Goal: Task Accomplishment & Management: Manage account settings

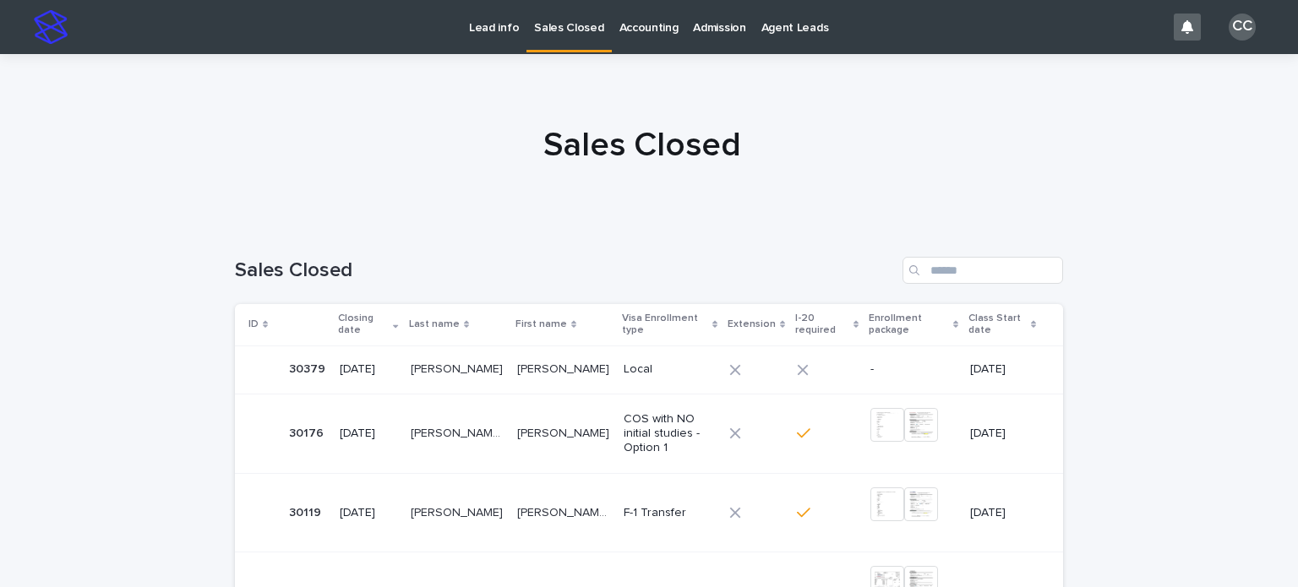
click at [504, 30] on p "Lead info" at bounding box center [494, 17] width 50 height 35
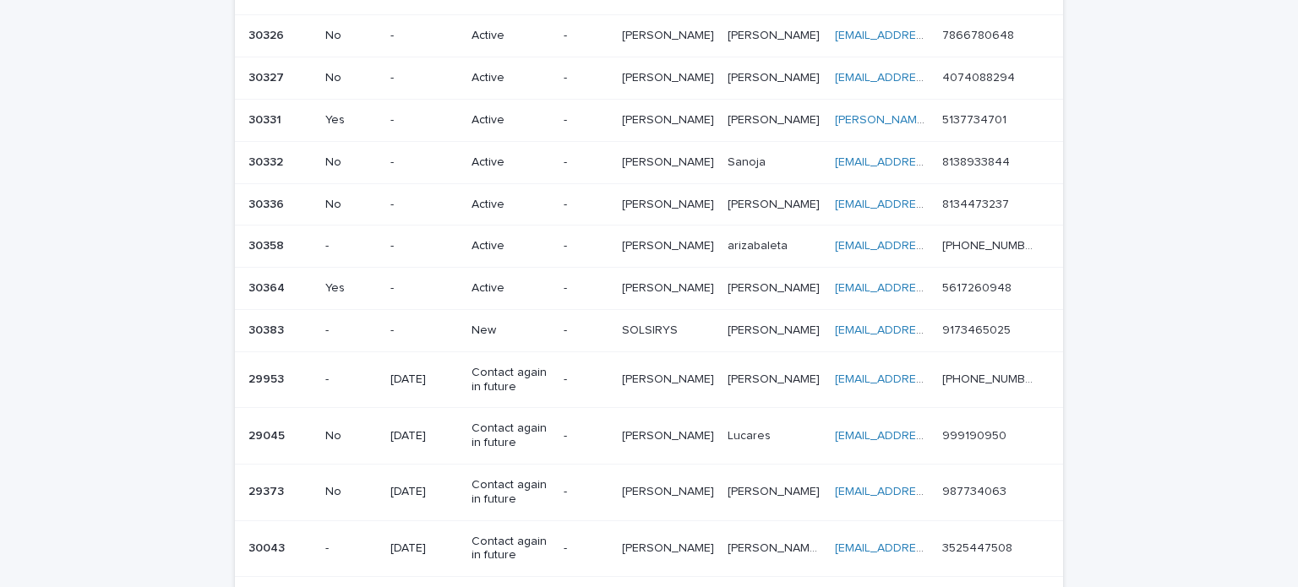
scroll to position [676, 0]
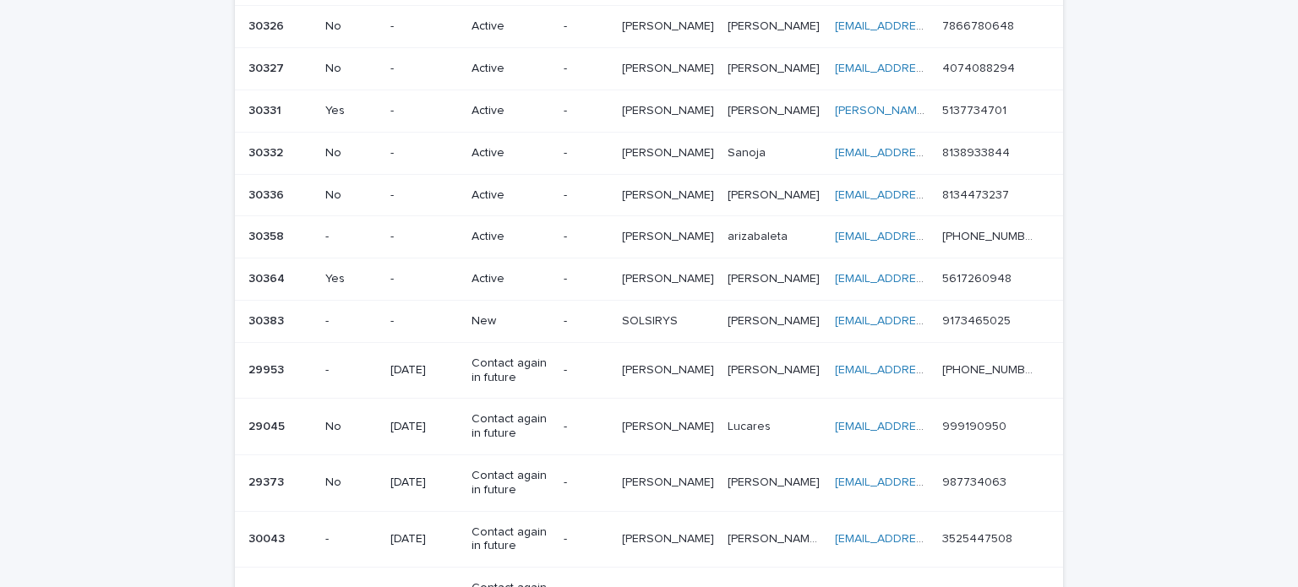
click at [538, 311] on div "New" at bounding box center [511, 320] width 79 height 18
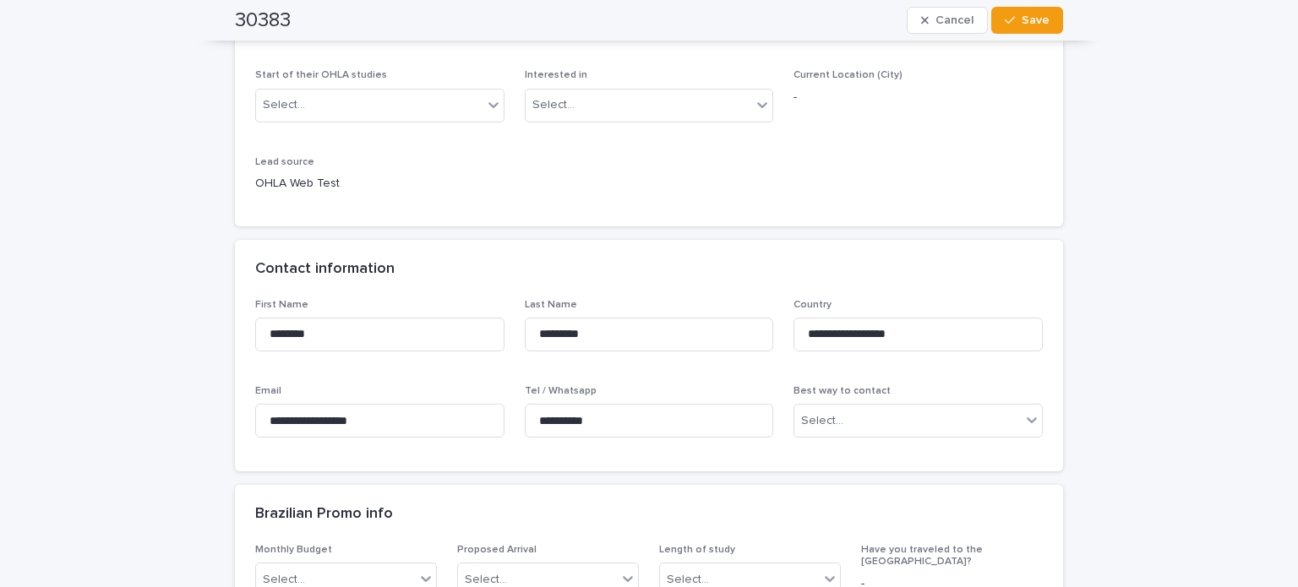
scroll to position [423, 0]
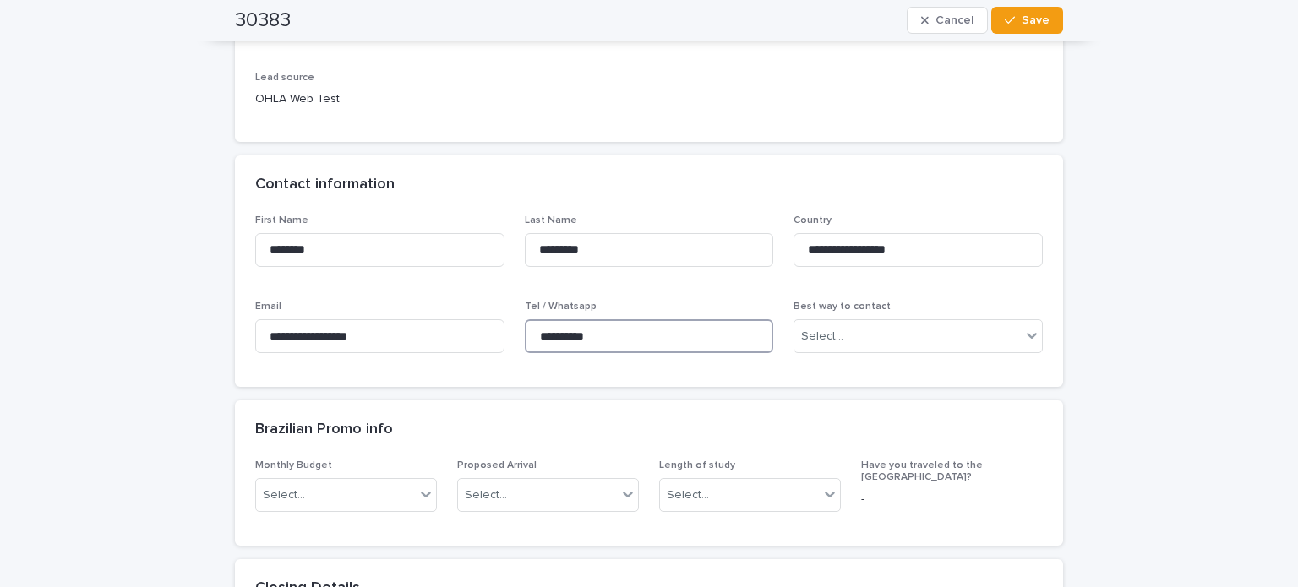
drag, startPoint x: 625, startPoint y: 327, endPoint x: 521, endPoint y: 329, distance: 104.0
click at [525, 329] on input "**********" at bounding box center [649, 336] width 249 height 34
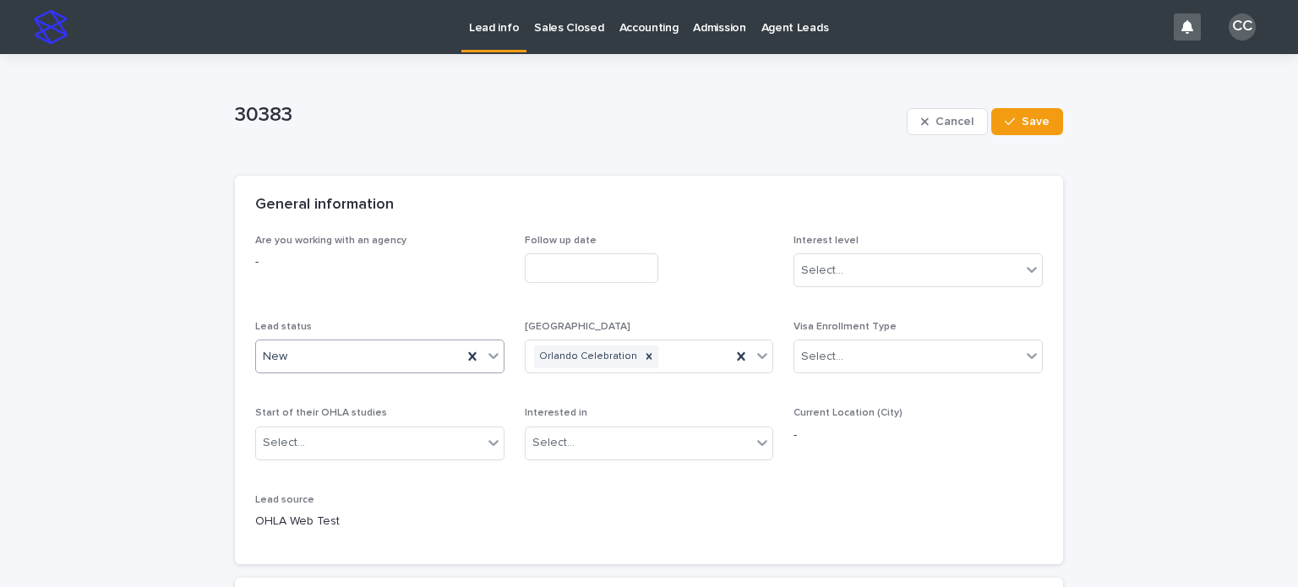
click at [314, 369] on div "New" at bounding box center [359, 357] width 206 height 28
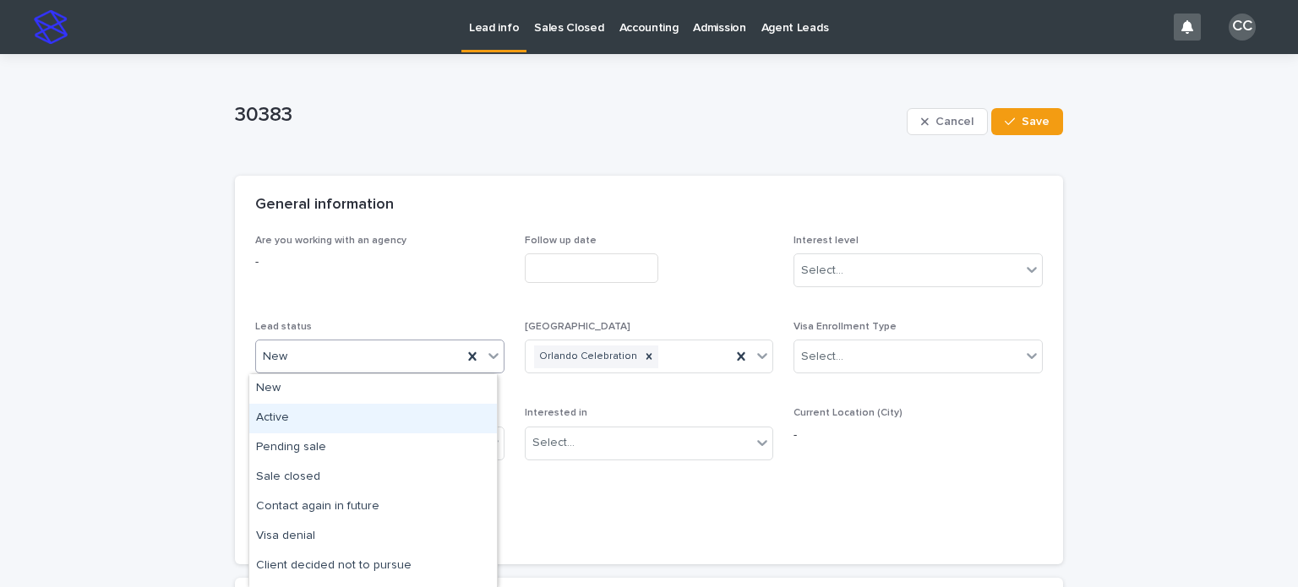
click at [291, 410] on div "Active" at bounding box center [373, 419] width 248 height 30
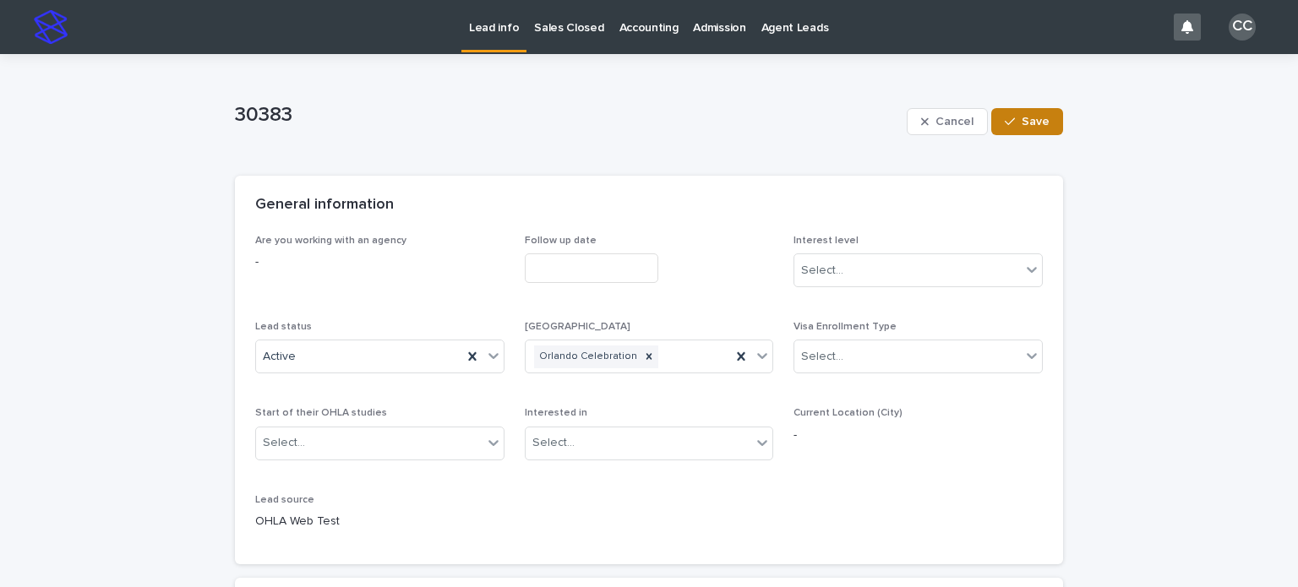
click at [1005, 125] on icon "button" at bounding box center [1010, 122] width 10 height 12
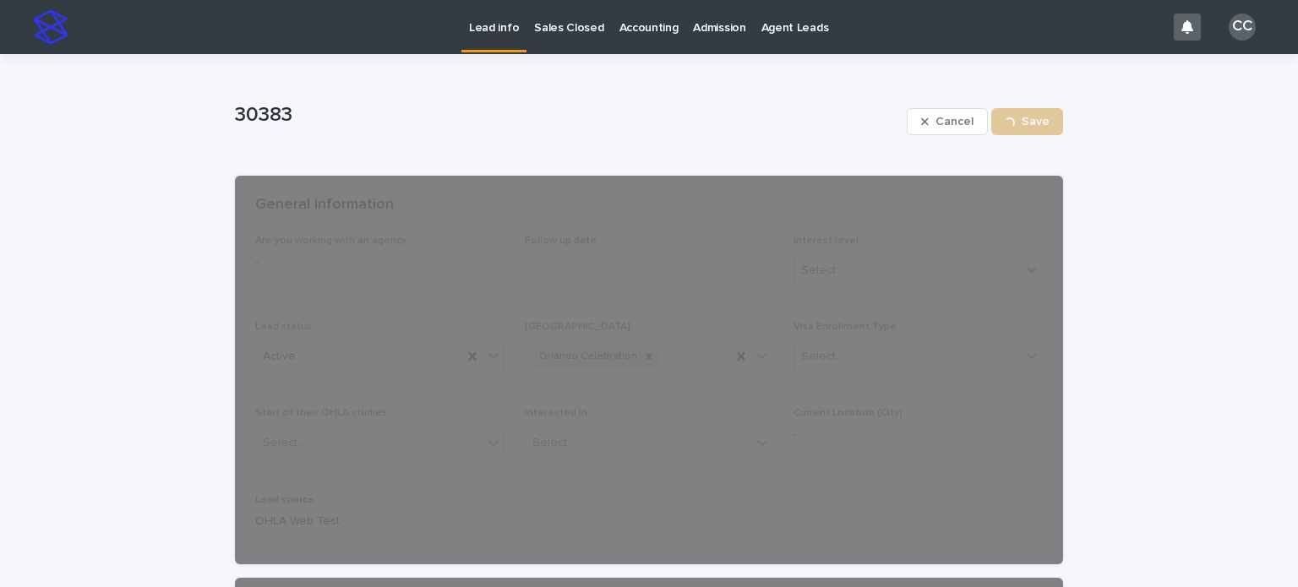
click at [492, 28] on p "Lead info" at bounding box center [494, 17] width 50 height 35
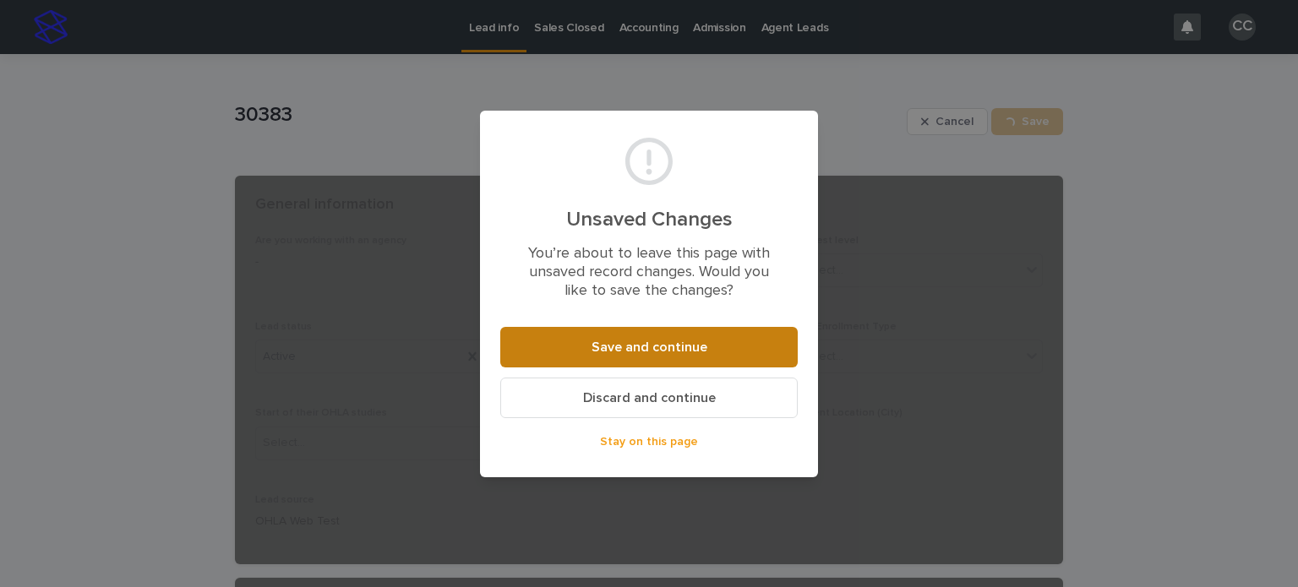
click at [653, 347] on span "Save and continue" at bounding box center [650, 348] width 116 height 14
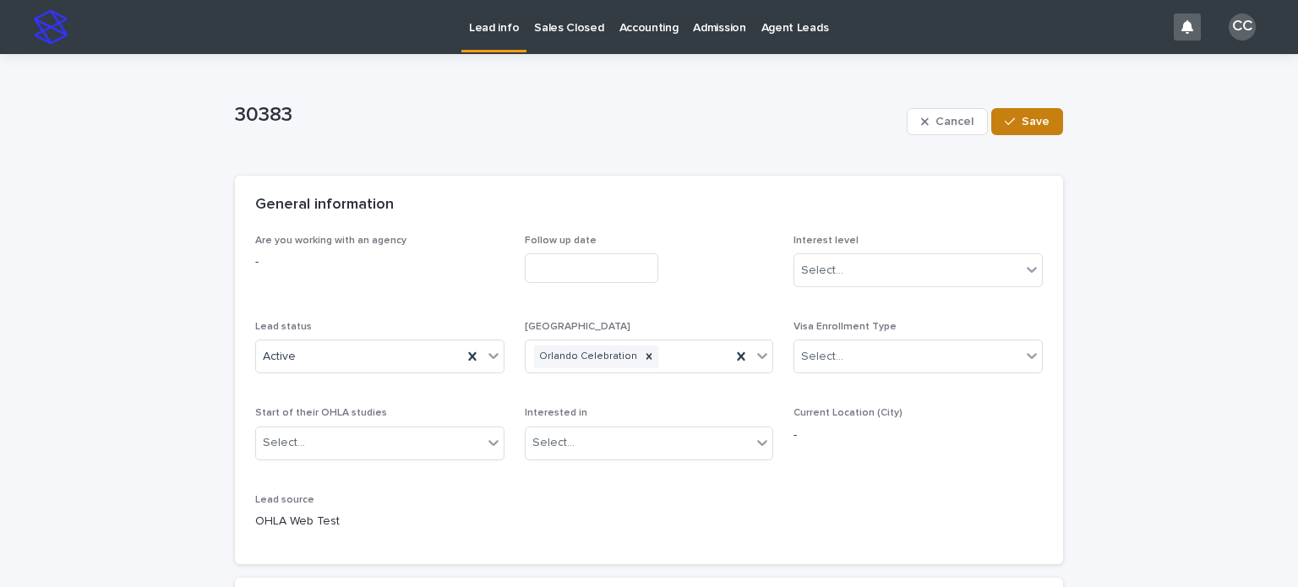
click at [1028, 116] on span "Save" at bounding box center [1036, 122] width 28 height 12
click at [512, 8] on p "Lead info" at bounding box center [494, 17] width 50 height 35
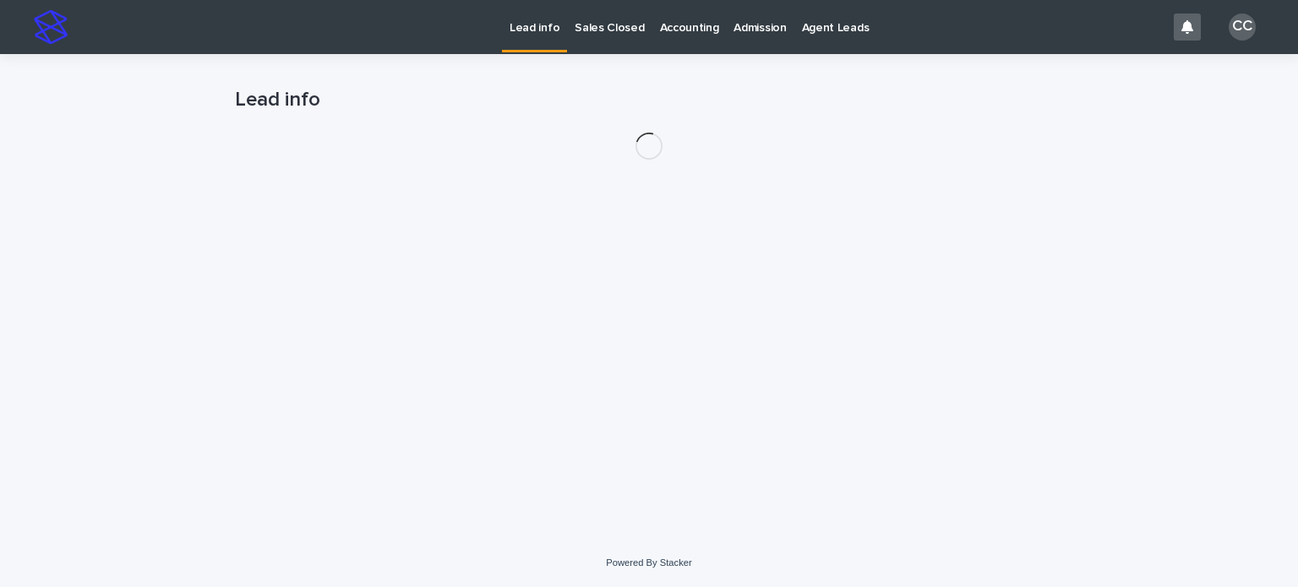
click at [500, 23] on div "Lead info Sales Closed Accounting Admission Agent Leads" at bounding box center [620, 27] width 1089 height 54
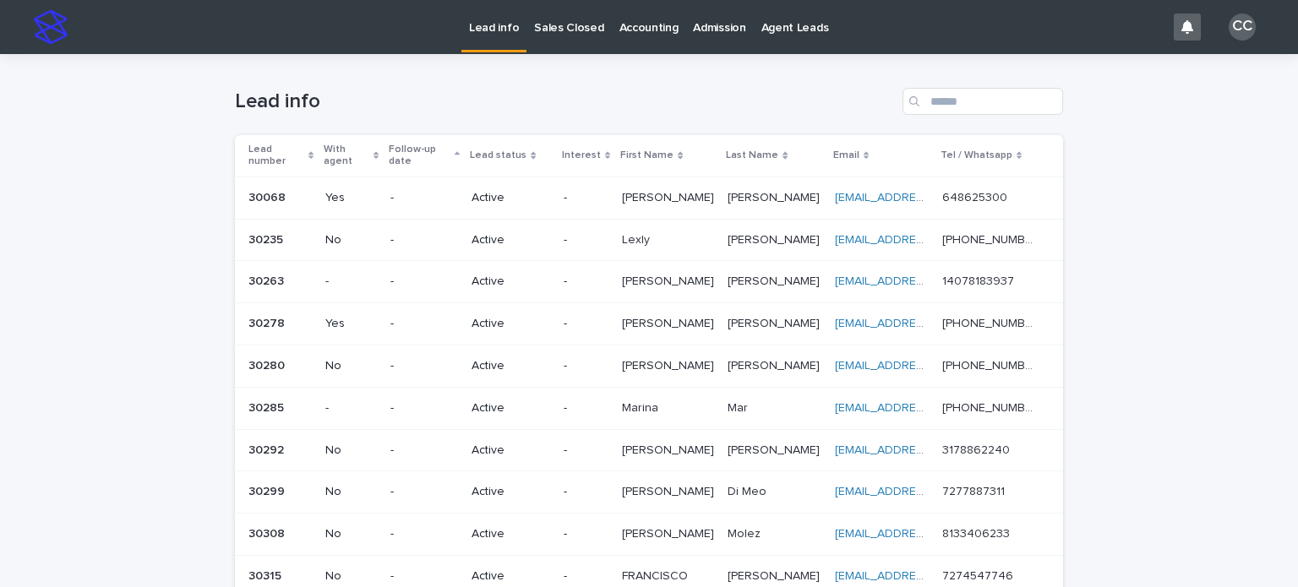
click at [527, 188] on div "Active" at bounding box center [511, 197] width 79 height 18
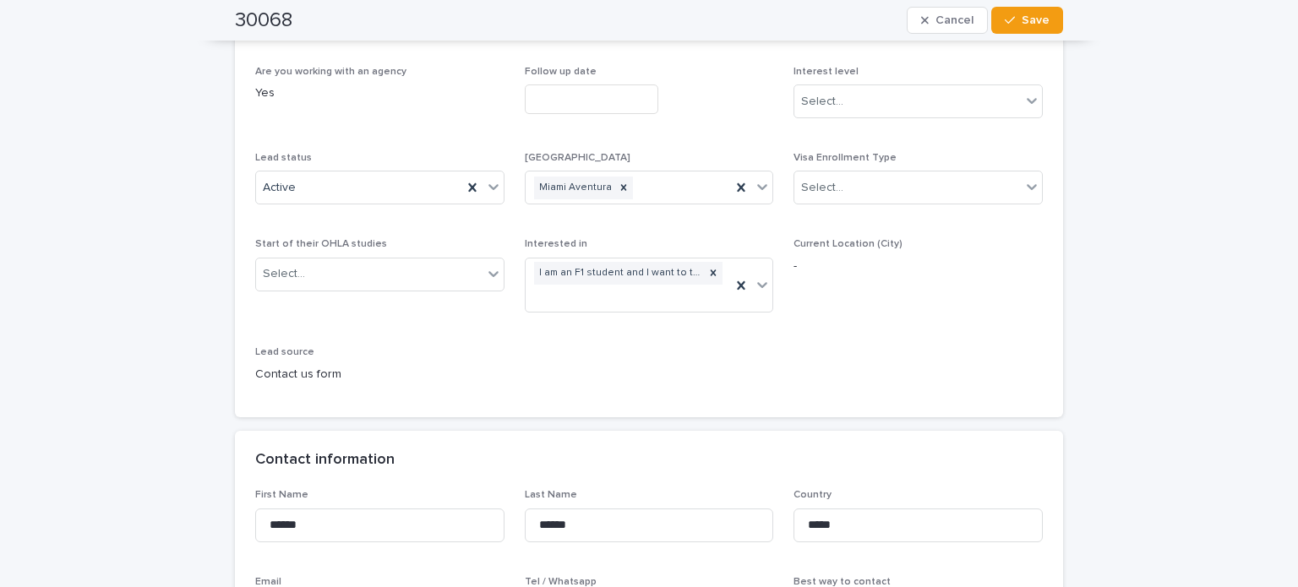
scroll to position [85, 0]
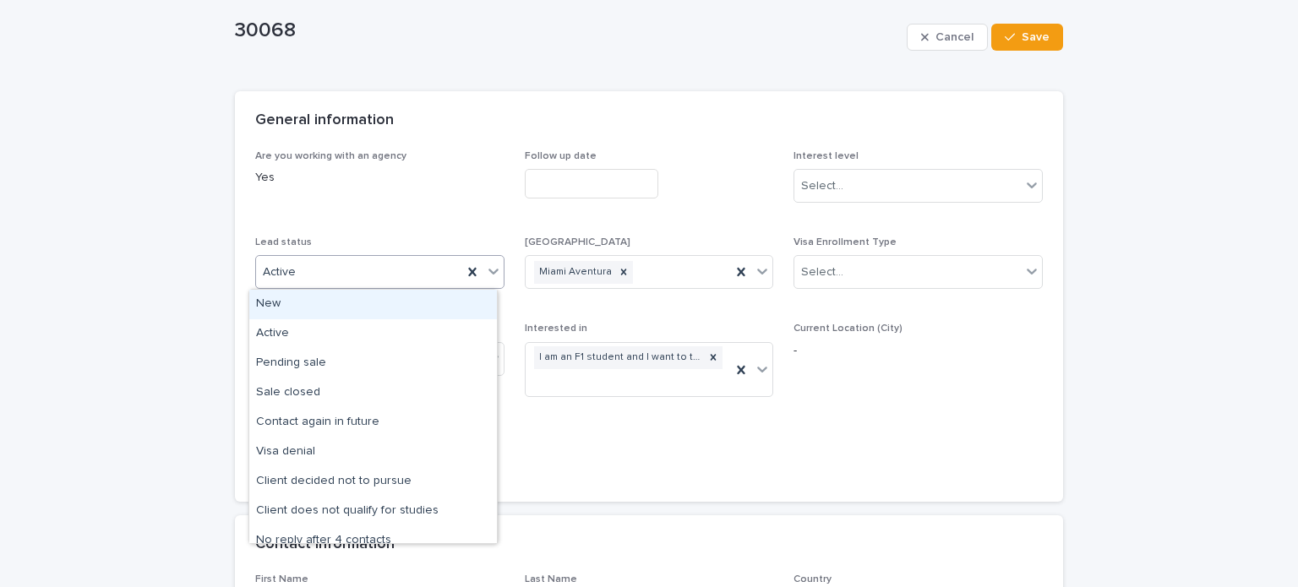
click at [380, 272] on div "Active" at bounding box center [359, 273] width 206 height 28
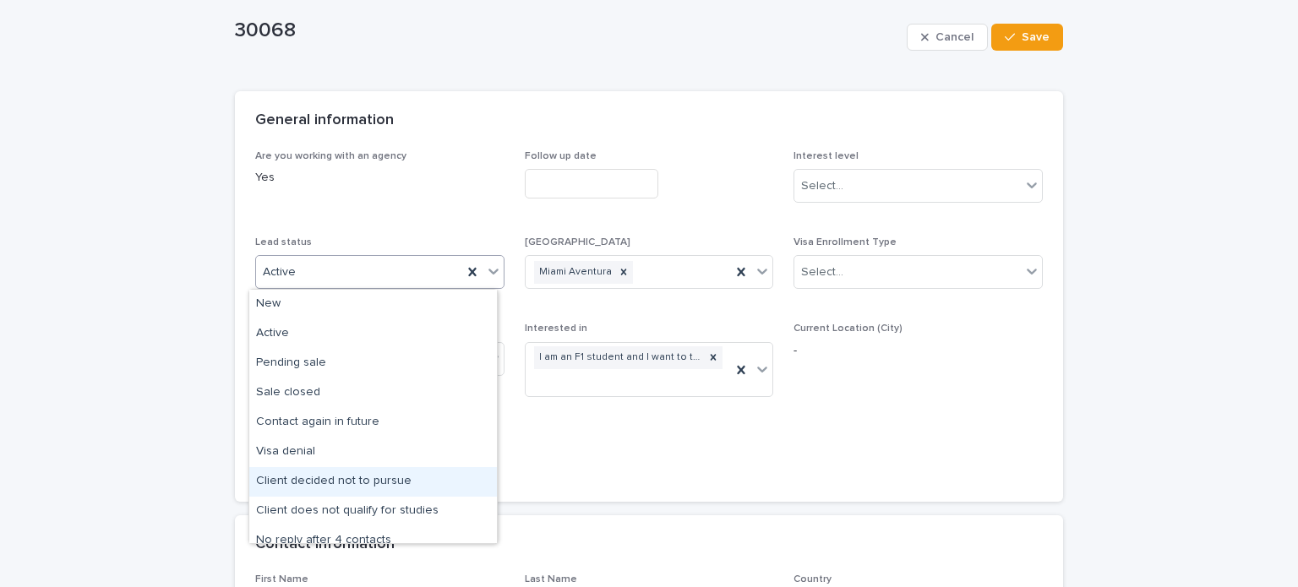
click at [377, 480] on div "Client decided not to pursue" at bounding box center [373, 482] width 248 height 30
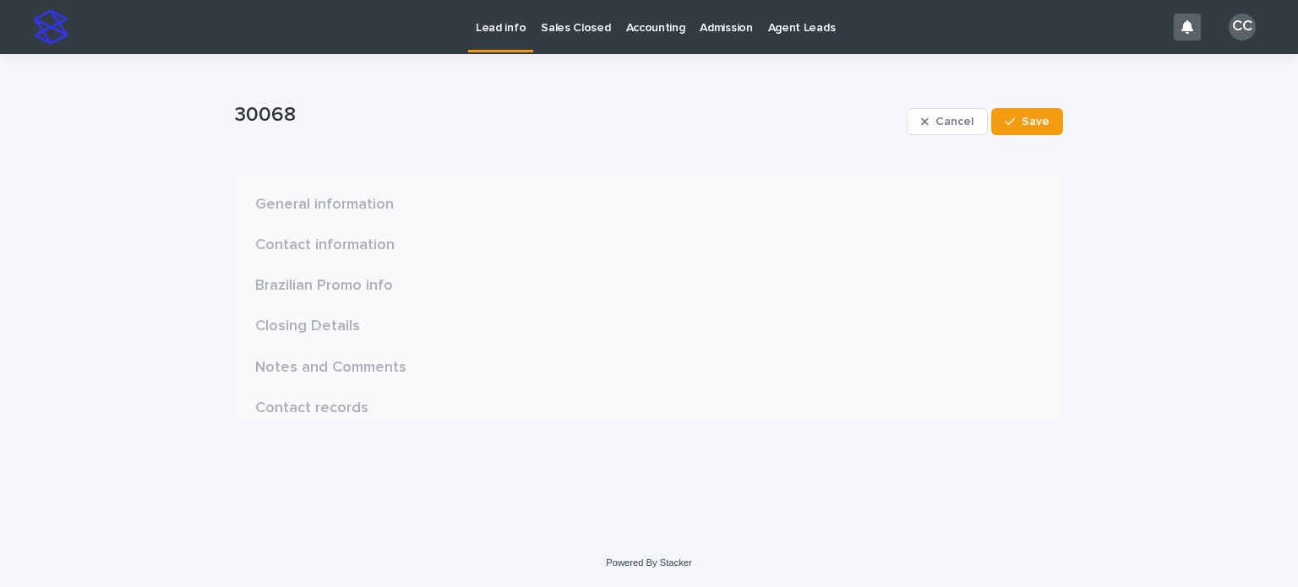
scroll to position [0, 0]
click at [1025, 126] on span "Save" at bounding box center [1036, 122] width 28 height 12
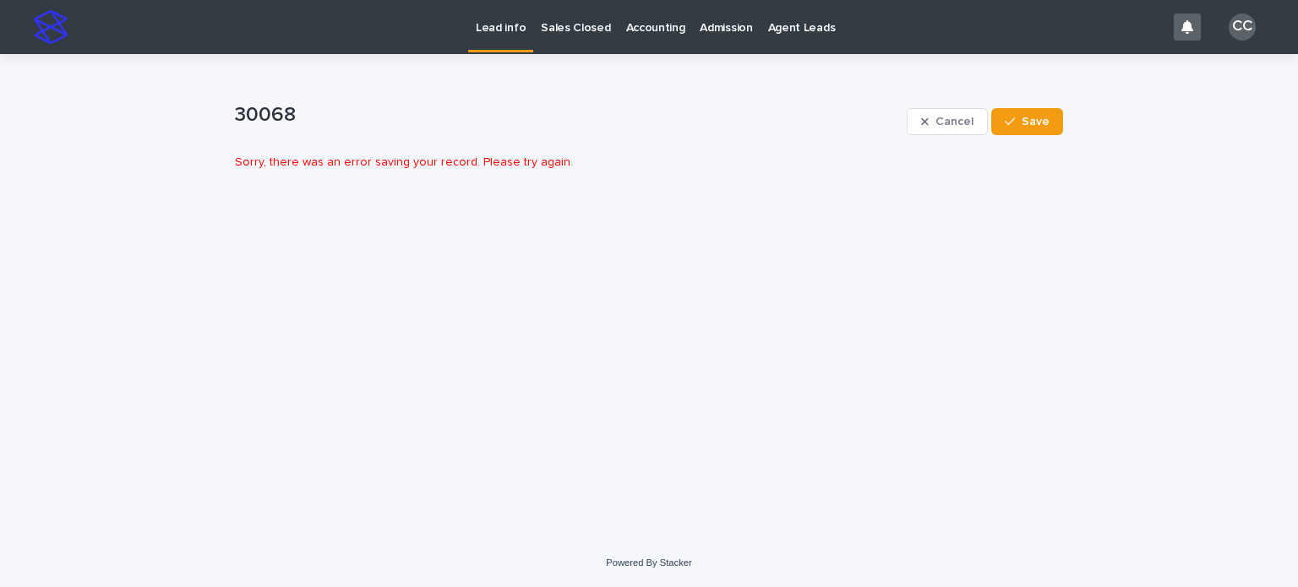
click at [494, 36] on link "Lead info" at bounding box center [500, 25] width 65 height 50
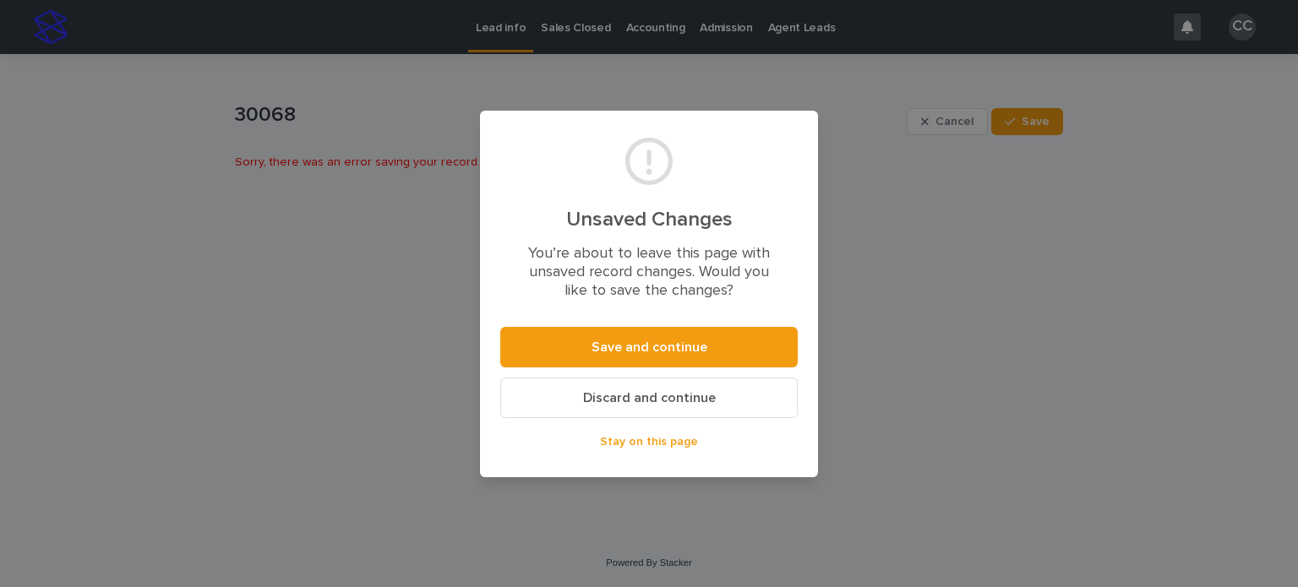
click at [670, 402] on span "Discard and continue" at bounding box center [649, 398] width 133 height 14
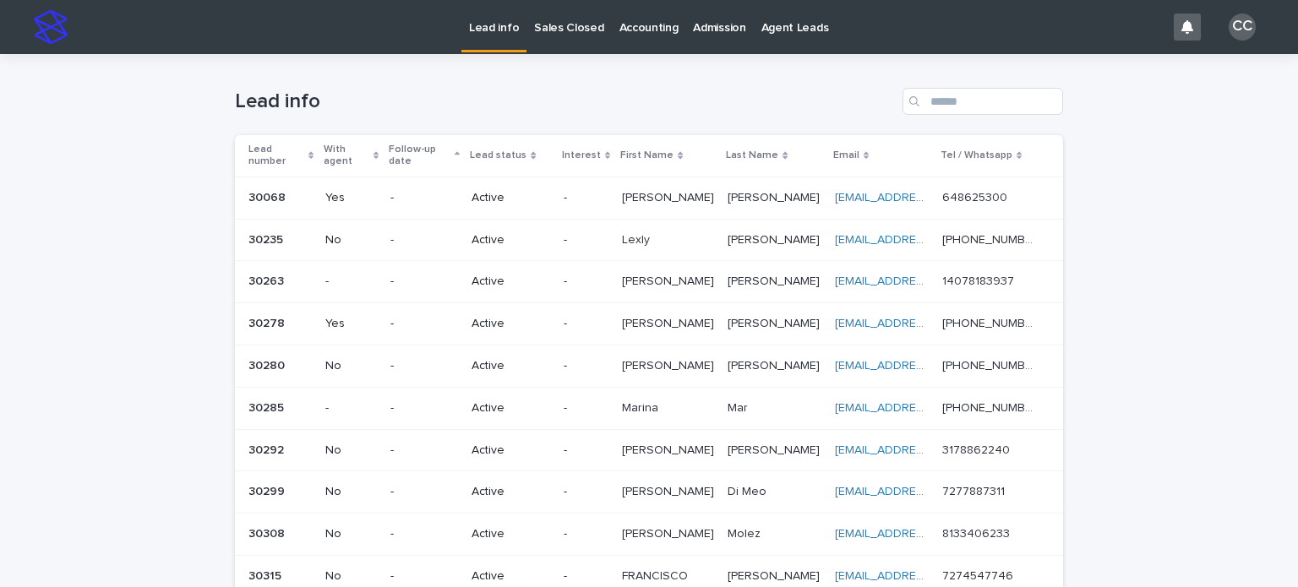
click at [503, 191] on p "Active" at bounding box center [511, 198] width 79 height 14
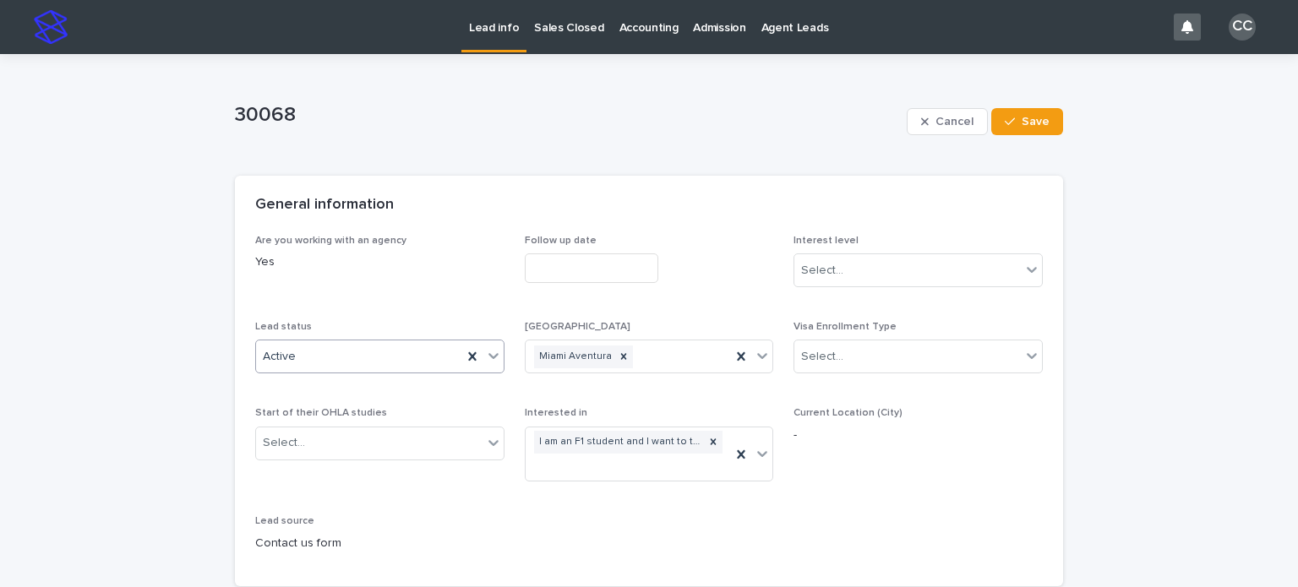
click at [356, 341] on div "Active" at bounding box center [379, 357] width 249 height 34
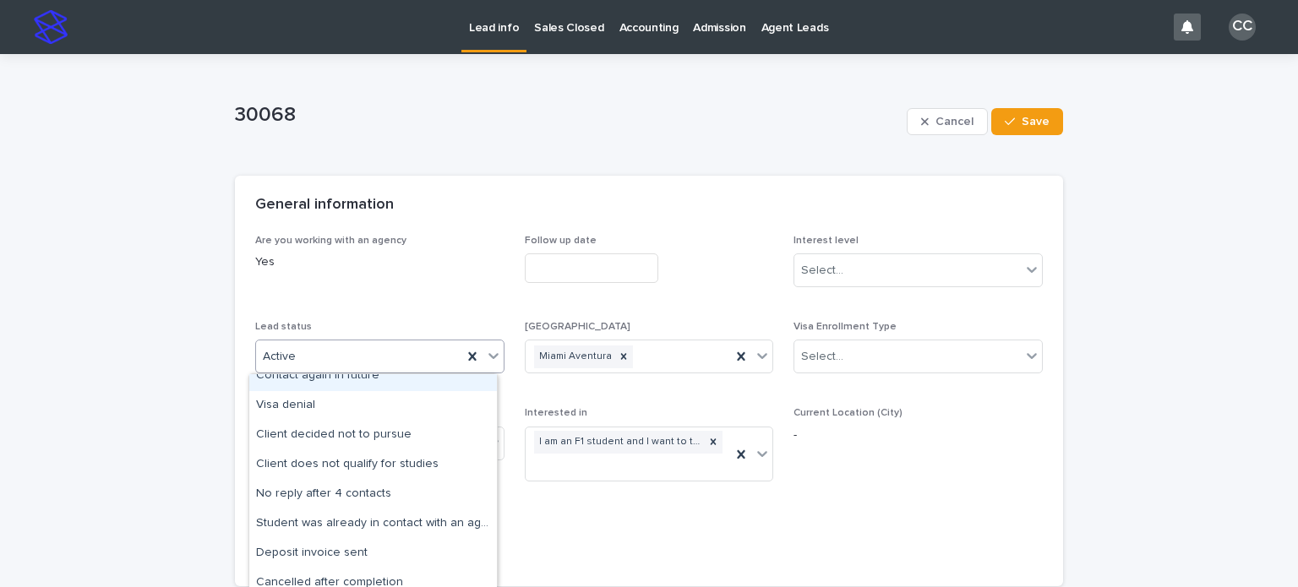
scroll to position [169, 0]
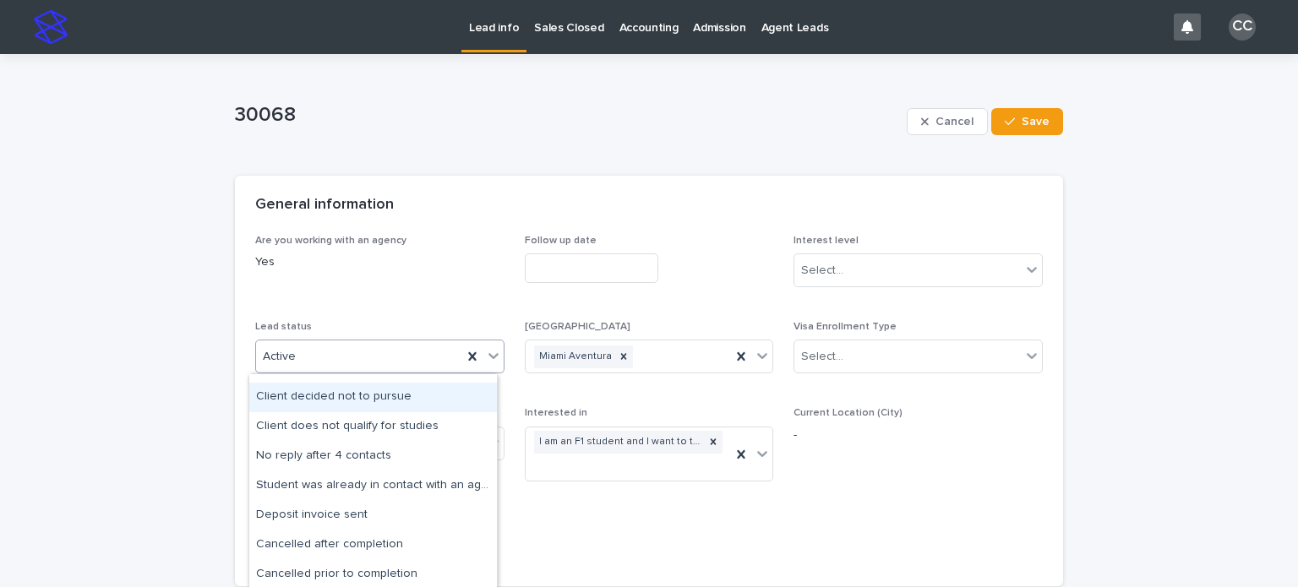
click at [346, 399] on div "Client decided not to pursue" at bounding box center [373, 398] width 248 height 30
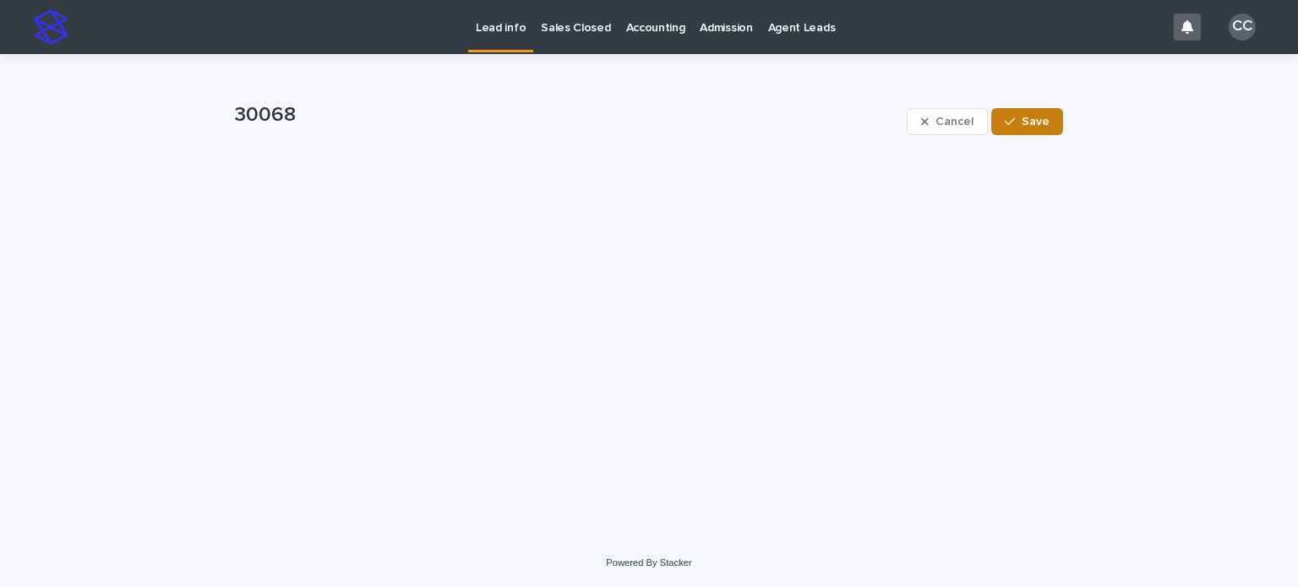
click at [1001, 119] on button "Save" at bounding box center [1027, 121] width 72 height 27
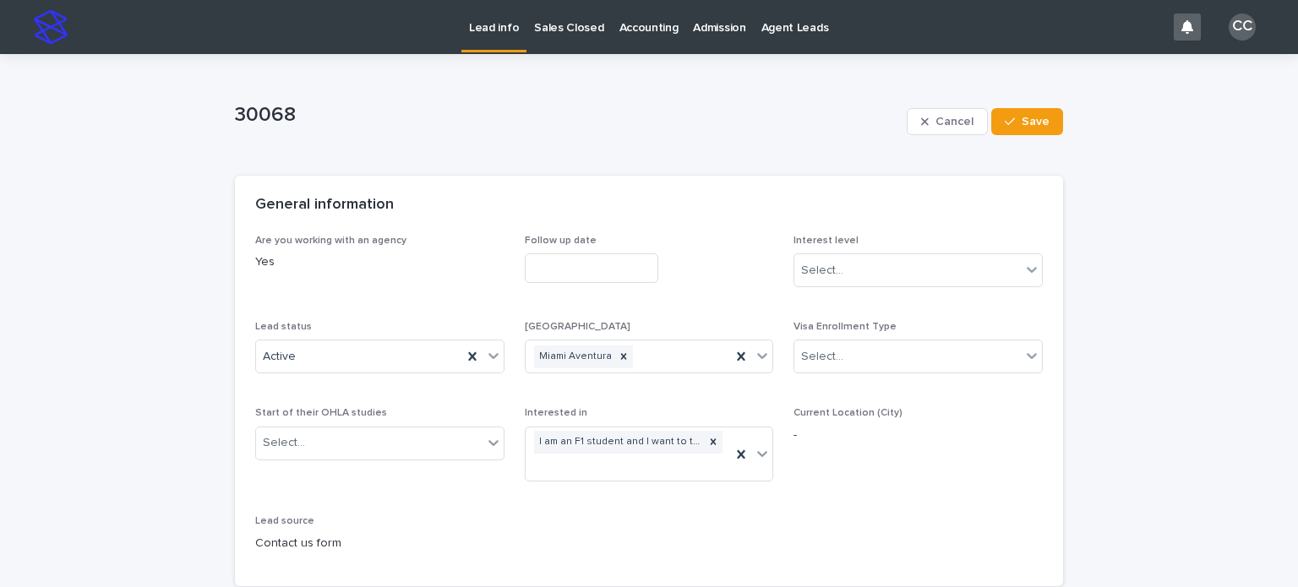
click at [492, 30] on p "Lead info" at bounding box center [494, 17] width 50 height 35
